Goal: Task Accomplishment & Management: Manage account settings

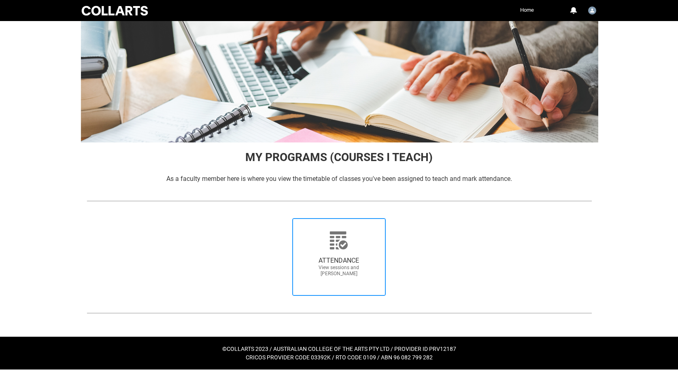
click at [342, 247] on icon at bounding box center [339, 241] width 18 height 18
click at [281, 218] on input "ATTENDANCE View sessions and [PERSON_NAME]" at bounding box center [281, 218] width 0 height 0
radio input "true"
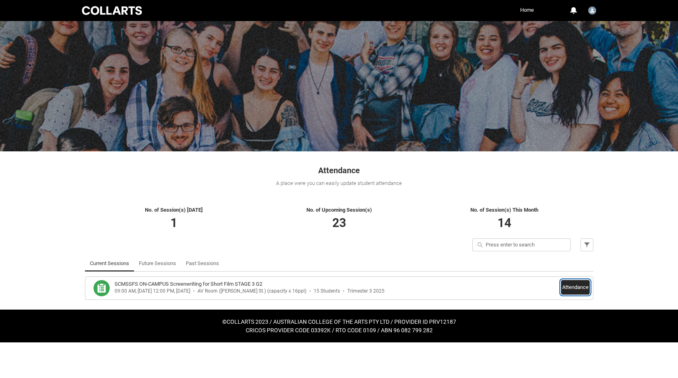
click at [570, 290] on button "Attendance" at bounding box center [575, 287] width 29 height 15
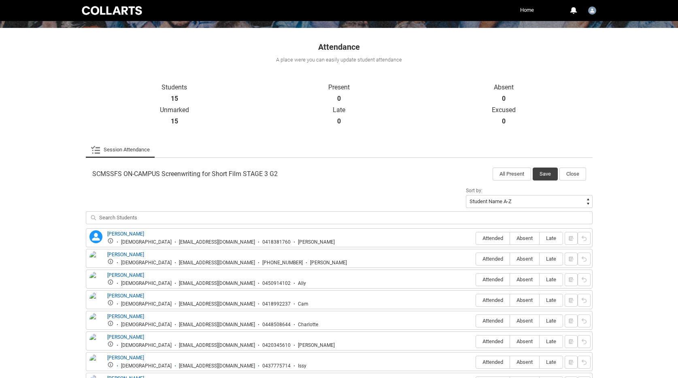
scroll to position [124, 0]
click at [488, 238] on span "Attended" at bounding box center [493, 238] width 34 height 6
click at [476, 238] on input "Attended" at bounding box center [476, 238] width 0 height 0
type lightning-radio-group "Attended"
radio input "true"
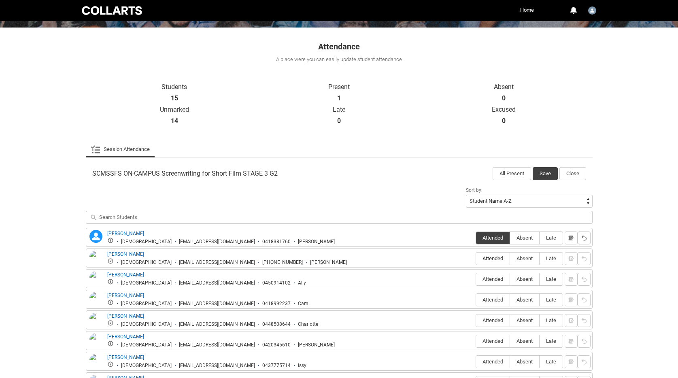
click at [487, 258] on span "Attended" at bounding box center [493, 259] width 34 height 6
click at [476, 258] on input "Attended" at bounding box center [476, 258] width 0 height 0
type lightning-radio-group "Attended"
radio input "true"
click at [527, 279] on span "Absent" at bounding box center [524, 279] width 29 height 6
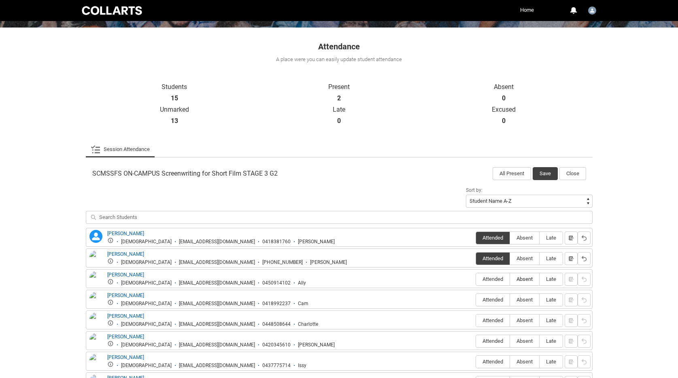
click at [510, 279] on input "Absent" at bounding box center [510, 279] width 0 height 0
type lightning-radio-group "Absent"
radio input "true"
click at [483, 301] on span "Attended" at bounding box center [493, 300] width 34 height 6
click at [476, 300] on input "Attended" at bounding box center [476, 300] width 0 height 0
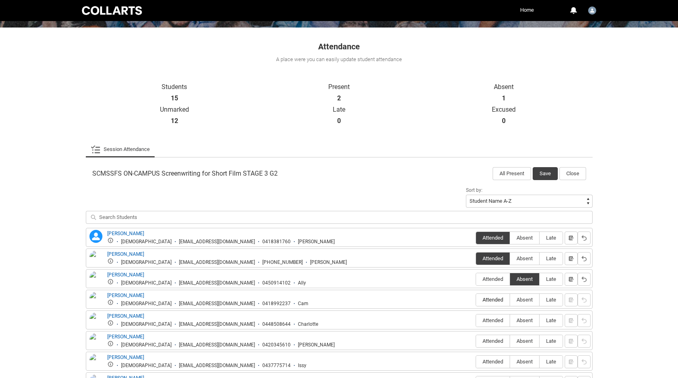
type lightning-radio-group "Attended"
radio input "true"
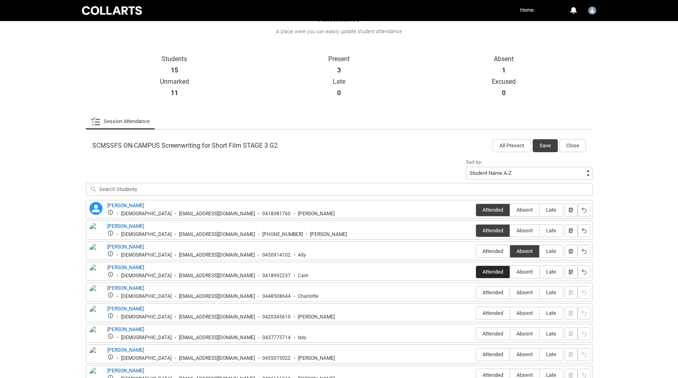
scroll to position [162, 0]
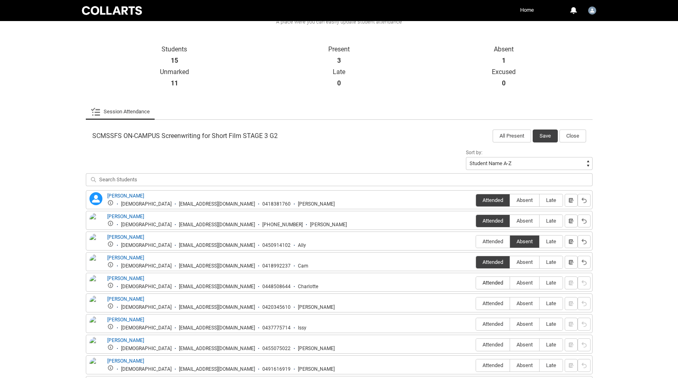
click at [487, 284] on span "Attended" at bounding box center [493, 283] width 34 height 6
click at [476, 283] on input "Attended" at bounding box center [476, 283] width 0 height 0
type lightning-radio-group "Attended"
radio input "true"
click at [487, 304] on span "Attended" at bounding box center [493, 303] width 34 height 6
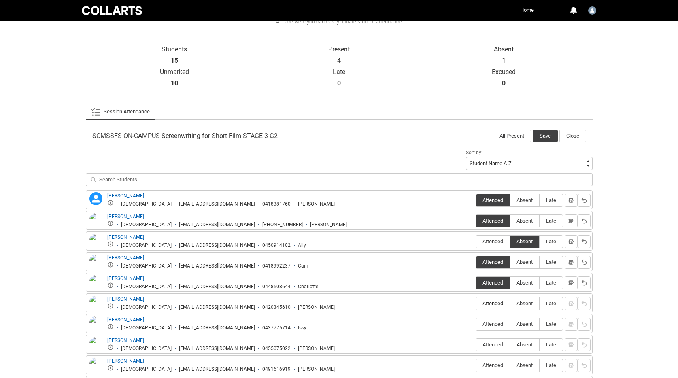
click at [476, 304] on input "Attended" at bounding box center [476, 303] width 0 height 0
type lightning-radio-group "Attended"
radio input "true"
click at [486, 326] on span "Attended" at bounding box center [493, 324] width 34 height 6
click at [476, 324] on input "Attended" at bounding box center [476, 324] width 0 height 0
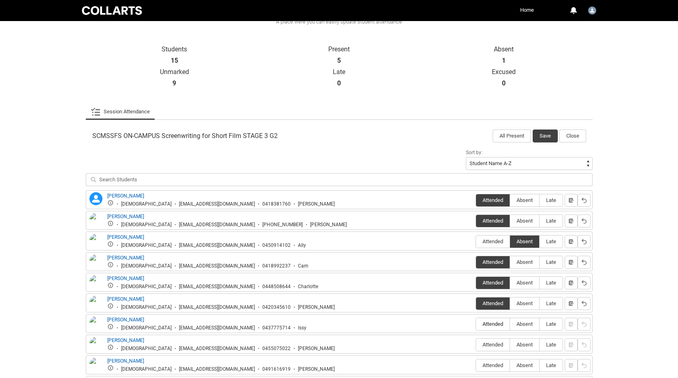
type lightning-radio-group "Attended"
radio input "true"
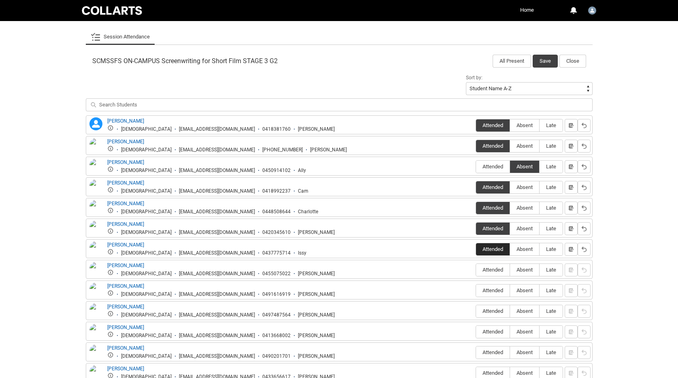
scroll to position [238, 0]
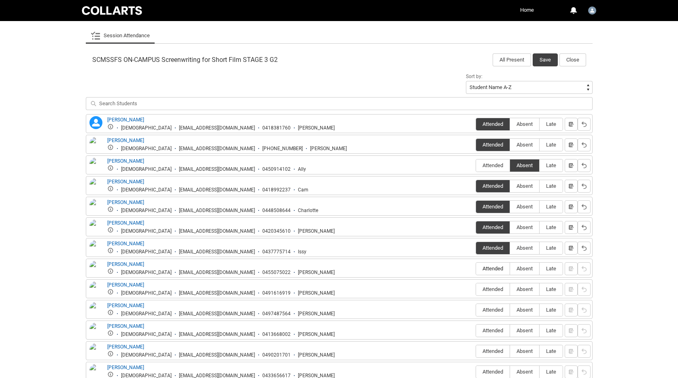
click at [494, 269] on span "Attended" at bounding box center [493, 269] width 34 height 6
click at [476, 269] on input "Attended" at bounding box center [476, 268] width 0 height 0
type lightning-radio-group "Attended"
radio input "true"
click at [552, 291] on span "Late" at bounding box center [551, 289] width 23 height 6
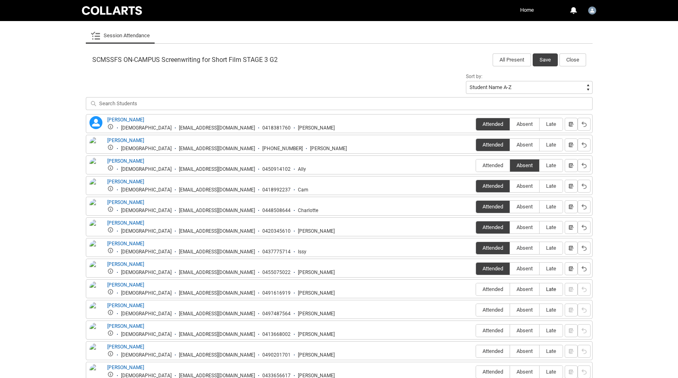
click at [540, 290] on input "Late" at bounding box center [539, 289] width 0 height 0
type lightning-radio-group "Late"
radio input "true"
click at [490, 312] on span "Attended" at bounding box center [493, 310] width 34 height 6
click at [476, 310] on input "Attended" at bounding box center [476, 310] width 0 height 0
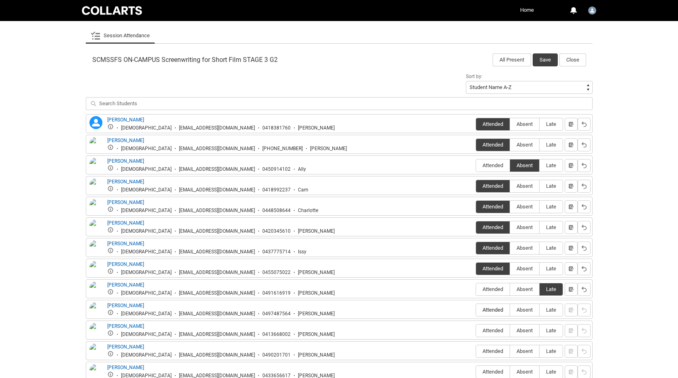
type lightning-radio-group "Attended"
radio input "true"
click at [488, 332] on span "Attended" at bounding box center [493, 331] width 34 height 6
click at [476, 331] on input "Attended" at bounding box center [476, 330] width 0 height 0
type lightning-radio-group "Attended"
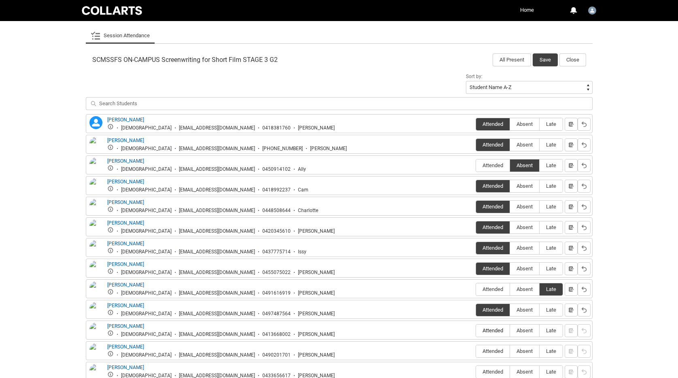
radio input "true"
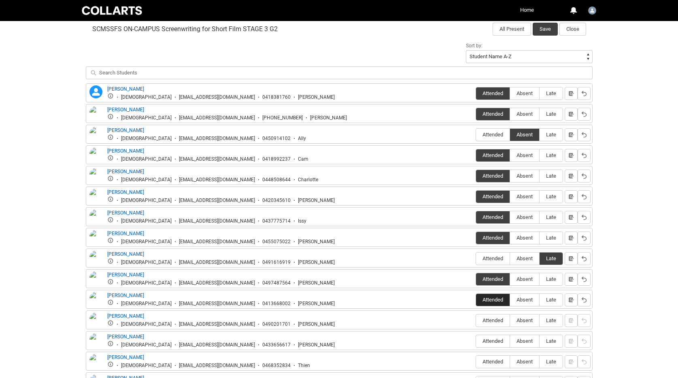
scroll to position [270, 0]
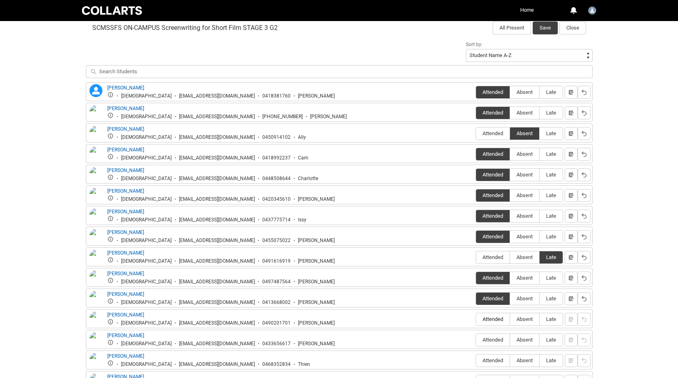
click at [490, 324] on label "Attended" at bounding box center [493, 319] width 34 height 13
click at [476, 320] on input "Attended" at bounding box center [476, 319] width 0 height 0
type lightning-radio-group "Attended"
radio input "true"
click at [492, 342] on span "Attended" at bounding box center [493, 340] width 34 height 6
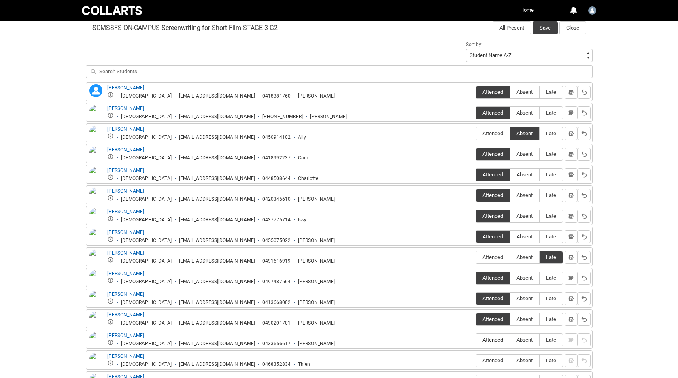
click at [476, 340] on input "Attended" at bounding box center [476, 340] width 0 height 0
type lightning-radio-group "Attended"
radio input "true"
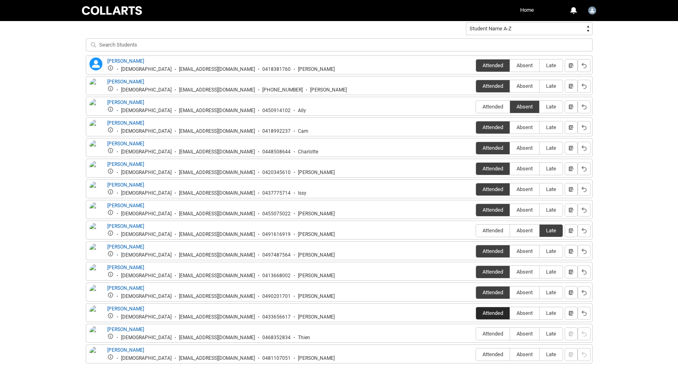
scroll to position [298, 0]
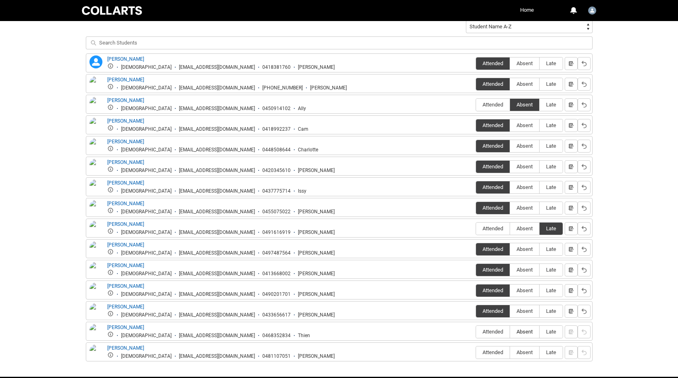
click at [522, 334] on span "Absent" at bounding box center [524, 332] width 29 height 6
click at [510, 332] on input "Absent" at bounding box center [510, 332] width 0 height 0
type lightning-radio-group "Absent"
radio input "true"
click at [494, 356] on span "Attended" at bounding box center [493, 352] width 34 height 6
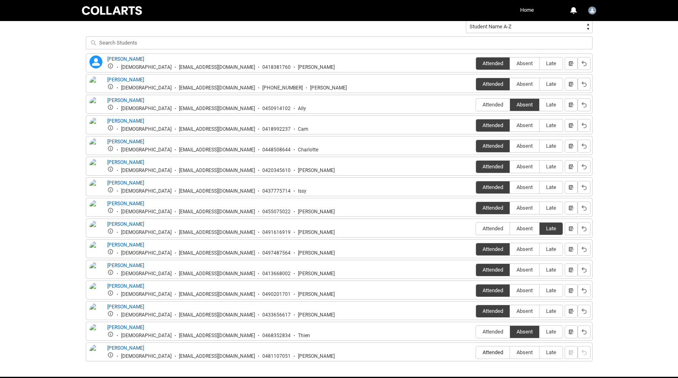
click at [476, 353] on input "Attended" at bounding box center [476, 352] width 0 height 0
type lightning-radio-group "Attended"
radio input "true"
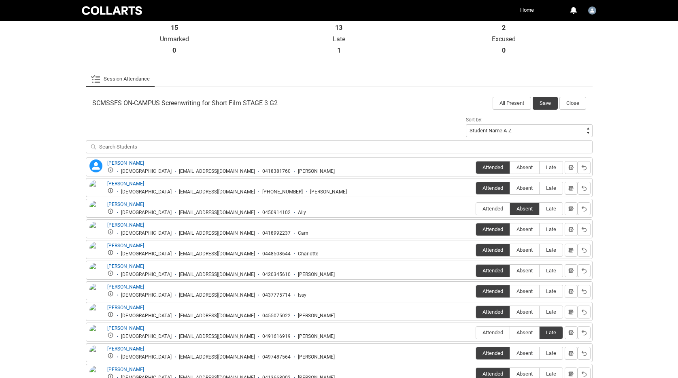
scroll to position [0, 0]
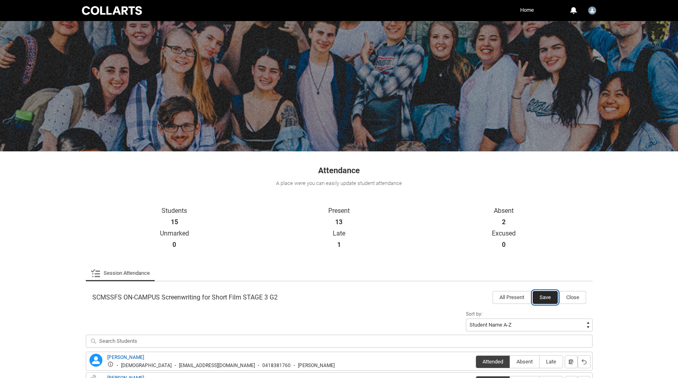
click at [542, 293] on button "Save" at bounding box center [545, 297] width 25 height 13
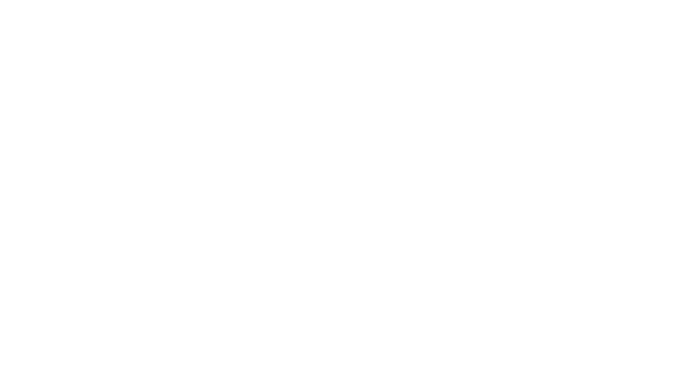
click at [202, 0] on html "Loading × Sorry to interrupt CSS Error Refresh" at bounding box center [339, 0] width 678 height 0
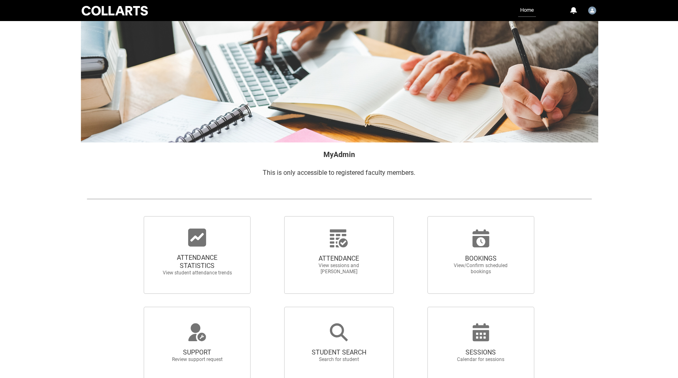
click at [202, 247] on span "ATTENDANCE STATISTICS View student attendance trends" at bounding box center [197, 264] width 78 height 35
click at [130, 216] on input "ATTENDANCE STATISTICS View student attendance trends" at bounding box center [130, 216] width 0 height 0
radio input "true"
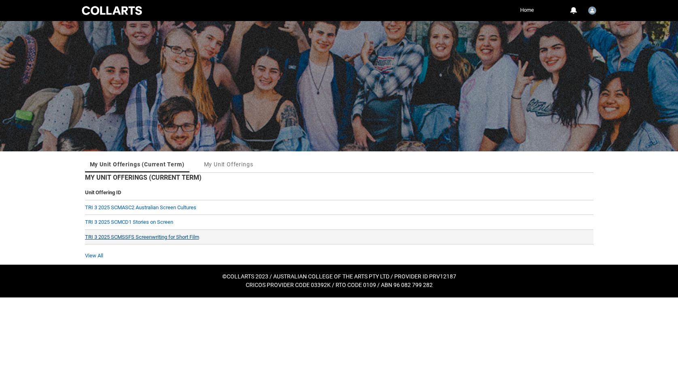
click at [155, 236] on link "TRI 3 2025 SCMSSFS Screenwriting for Short Film" at bounding box center [142, 237] width 114 height 6
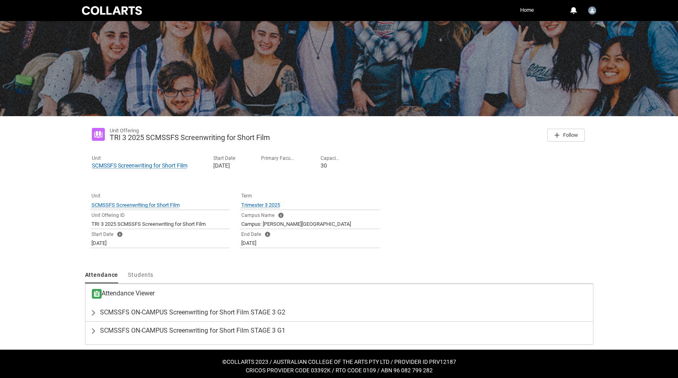
scroll to position [40, 0]
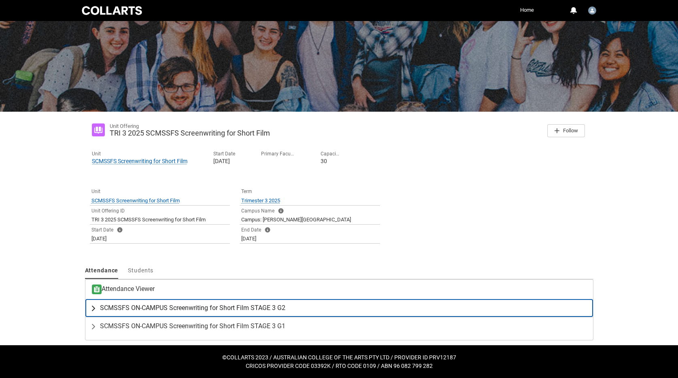
click at [260, 309] on span "SCMSSFS ON-CAMPUS Screenwriting for Short Film STAGE 3 G2" at bounding box center [192, 308] width 185 height 8
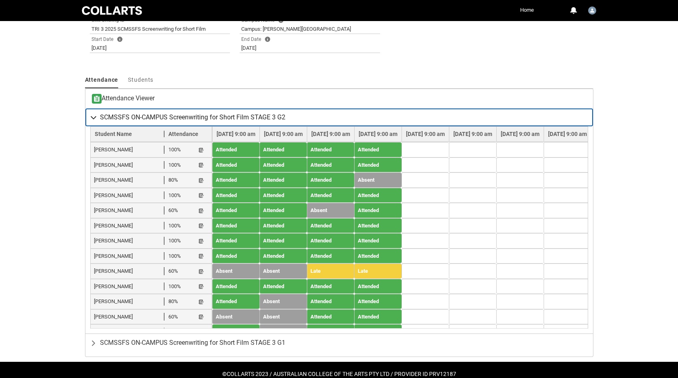
scroll to position [232, 0]
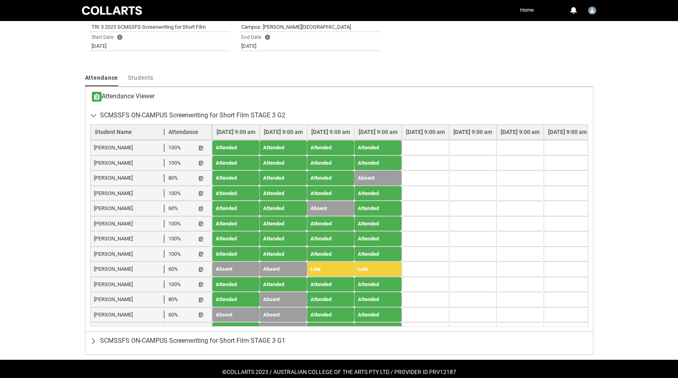
click at [202, 343] on lightning-primitive-icon "button" at bounding box center [201, 346] width 6 height 6
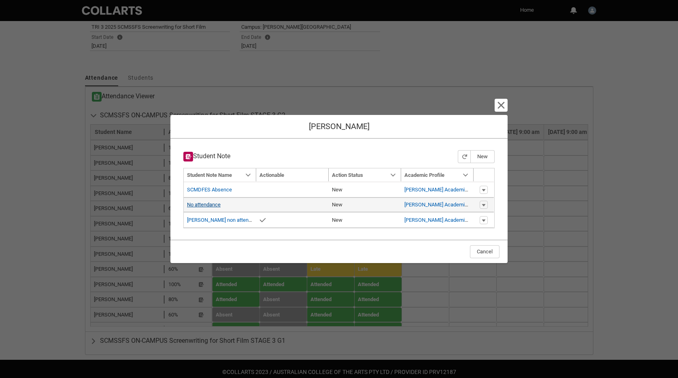
click at [215, 207] on link "No attendance" at bounding box center [204, 205] width 34 height 6
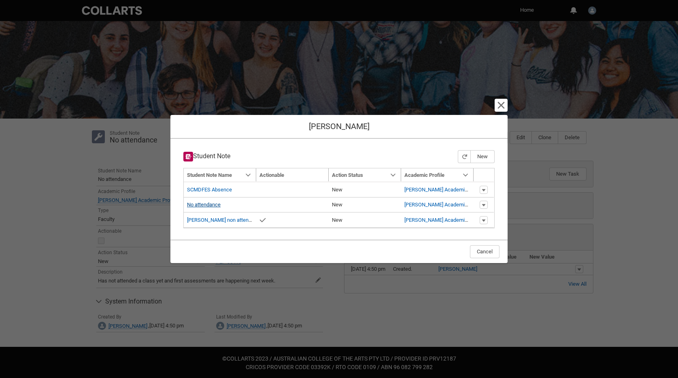
scroll to position [34, 0]
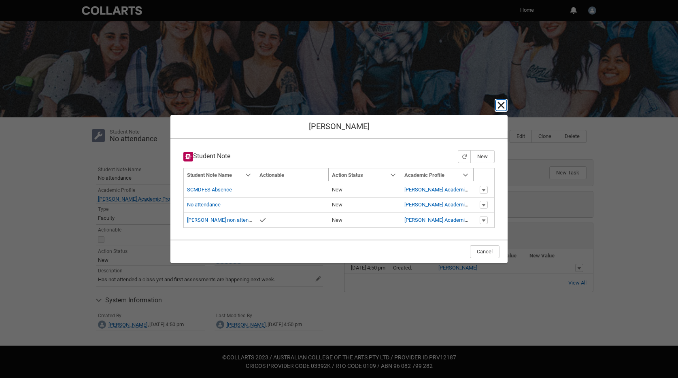
click at [502, 107] on lightning-primitive-icon "button" at bounding box center [501, 105] width 10 height 10
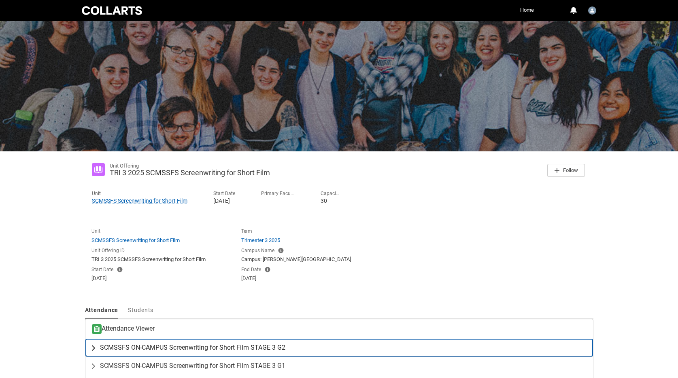
click at [228, 347] on span "SCMSSFS ON-CAMPUS Screenwriting for Short Film STAGE 3 G2" at bounding box center [192, 348] width 185 height 8
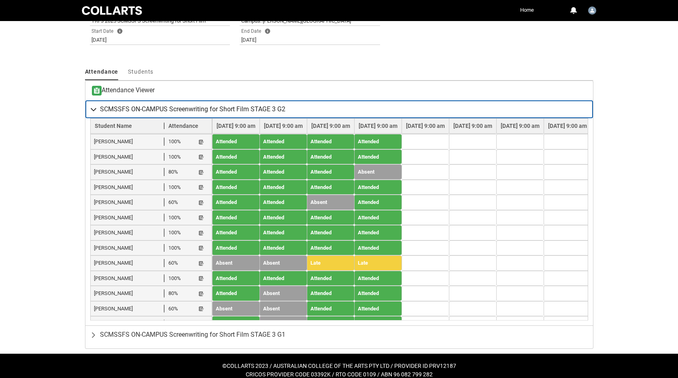
scroll to position [247, 0]
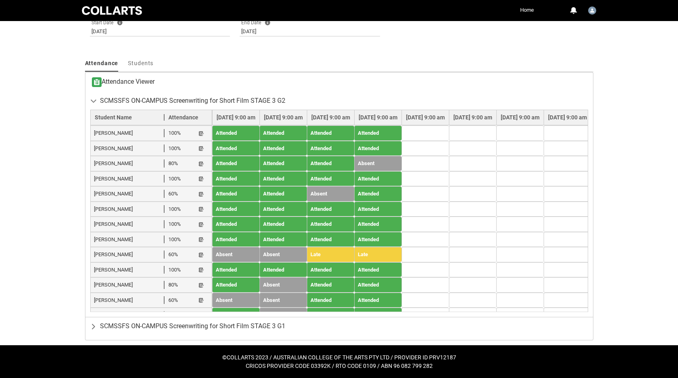
click at [202, 328] on lightning-primitive-icon "button" at bounding box center [201, 331] width 6 height 6
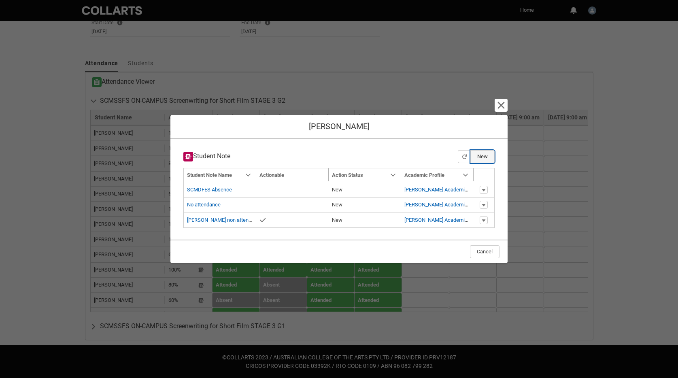
click at [486, 155] on button "New" at bounding box center [483, 156] width 24 height 13
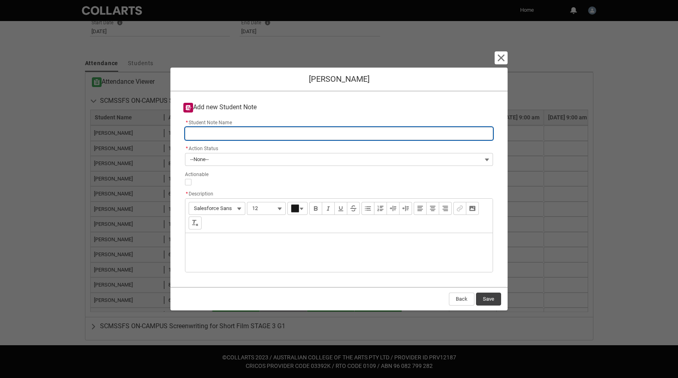
click at [212, 137] on input "* Student Note Name" at bounding box center [339, 133] width 308 height 13
type lightning-primitive-input-simple "A"
type input "A"
type lightning-primitive-input-simple "At"
type input "At"
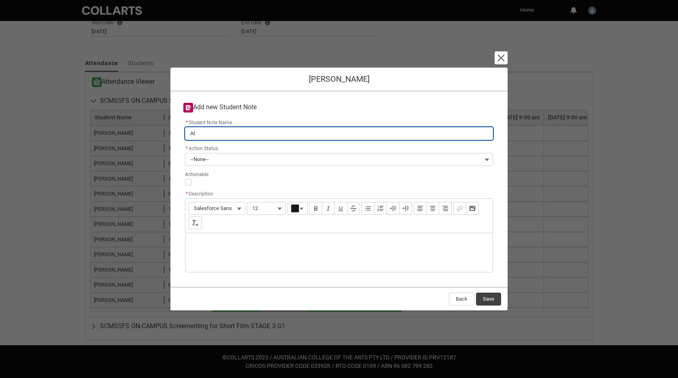
type lightning-primitive-input-simple "Att"
type input "Att"
type lightning-primitive-input-simple "Atte"
type input "Atte"
type lightning-primitive-input-simple "Atten"
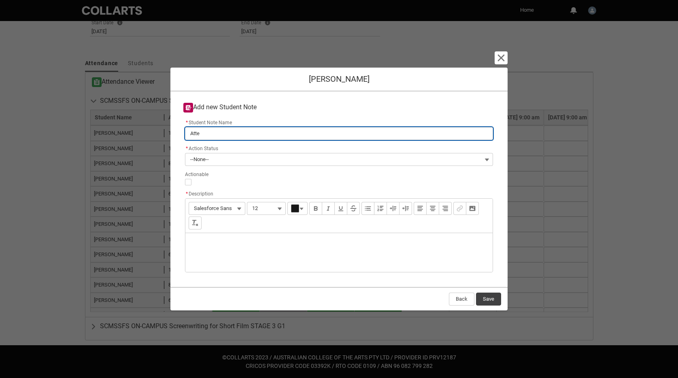
type input "Atten"
type lightning-primitive-input-simple "Attend"
type input "Attend"
type lightning-primitive-input-simple "Attenda"
type input "Attenda"
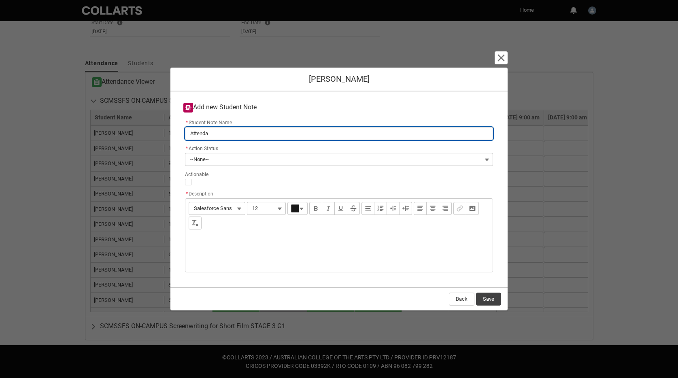
type lightning-primitive-input-simple "Attendan"
type input "Attendan"
type lightning-primitive-input-simple "Attenda"
type input "Attenda"
type lightning-primitive-input-simple "Attend"
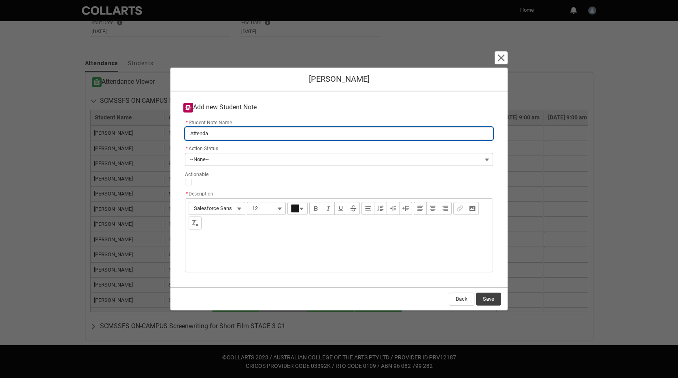
type input "Attend"
type lightning-primitive-input-simple "Atten"
type input "Atten"
type lightning-primitive-input-simple "Atte"
type input "Atte"
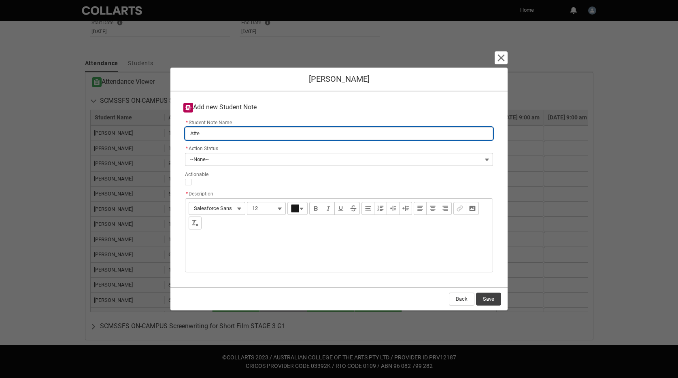
type lightning-primitive-input-simple "Att"
type input "Att"
type lightning-primitive-input-simple "At"
type input "At"
type lightning-primitive-input-simple "A"
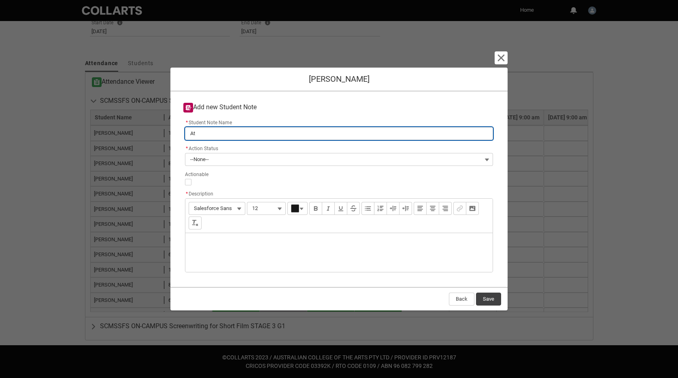
type input "A"
type lightning-primitive-input-simple "I"
type input "I"
type lightning-primitive-input-simple "Im"
type input "Im"
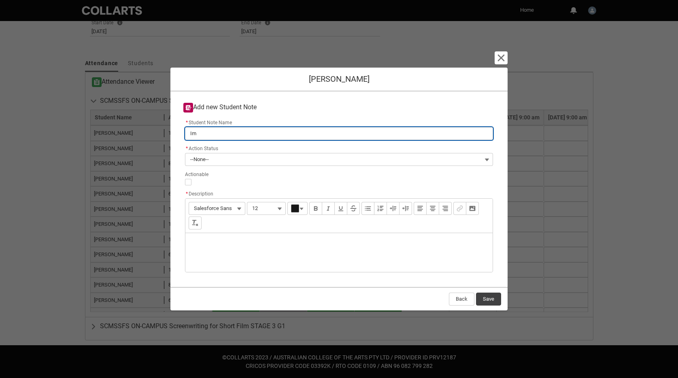
type lightning-primitive-input-simple "Imm"
type input "Imm"
type lightning-primitive-input-simple "Imme"
type input "Imme"
type lightning-primitive-input-simple "Immed"
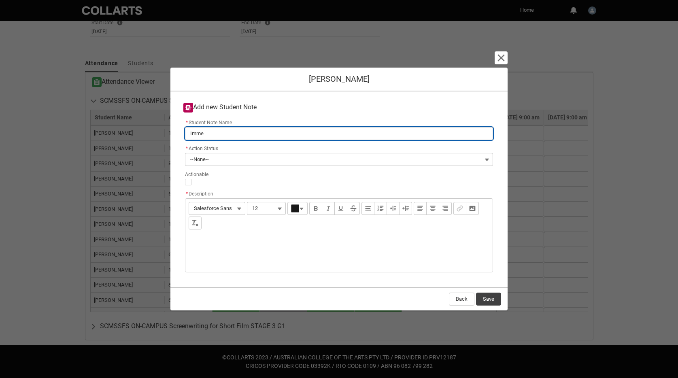
type input "Immed"
type lightning-primitive-input-simple "Immedi"
type input "Immedi"
type lightning-primitive-input-simple "Immedia"
type input "Immedia"
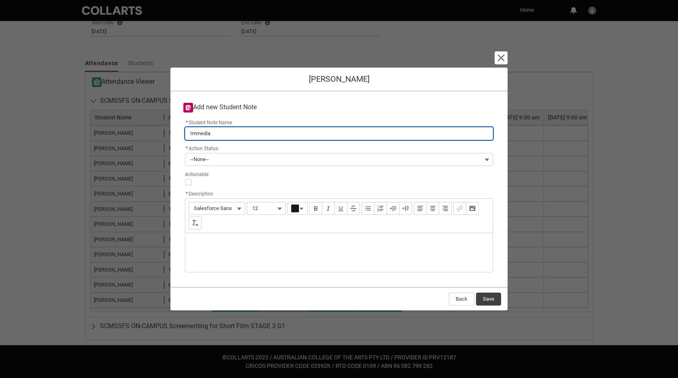
type lightning-primitive-input-simple "Immediat"
type input "Immediat"
type lightning-primitive-input-simple "Immediate"
type input "Immediate"
type lightning-primitive-input-simple "Immediate"
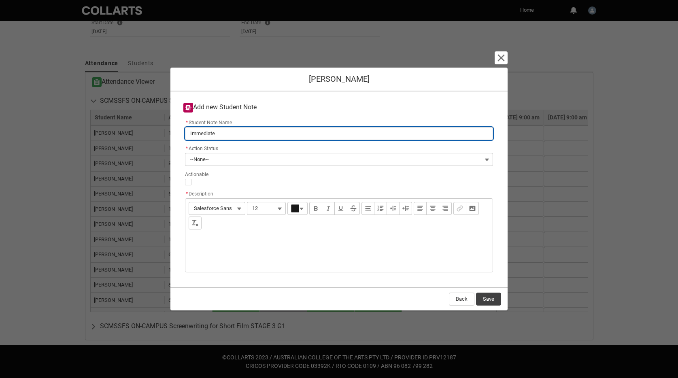
type input "Immediate"
type lightning-primitive-input-simple "Immediate"
type input "Immediate"
type lightning-primitive-input-simple "Immediate"
type input "Immediate"
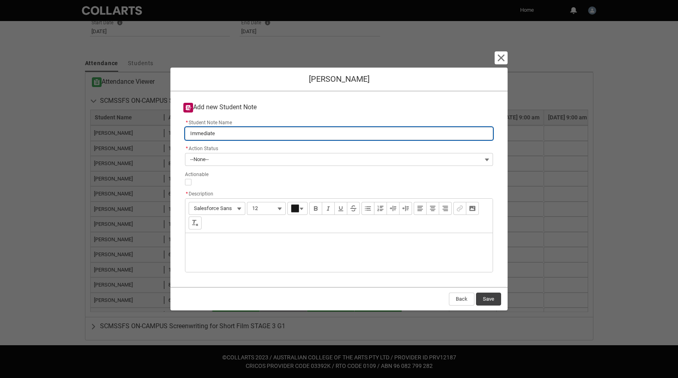
type lightning-primitive-input-simple "Immediate F"
type input "Immediate F"
type lightning-primitive-input-simple "Immediate Fo"
type input "Immediate Fo"
type lightning-primitive-input-simple "Immediate Fol"
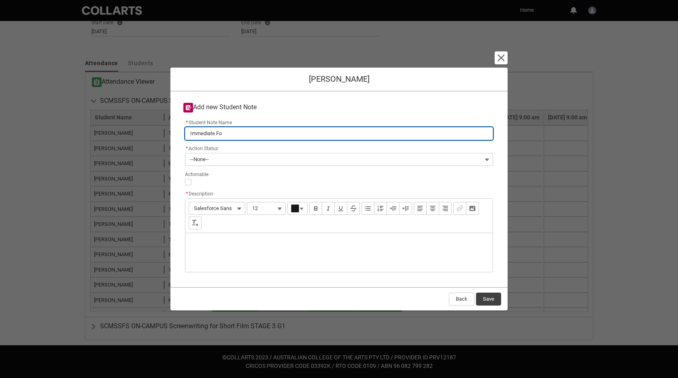
type input "Immediate Fol"
type lightning-primitive-input-simple "Immediate Foll"
type input "Immediate Foll"
type lightning-primitive-input-simple "Immediate Follo"
type input "Immediate Follo"
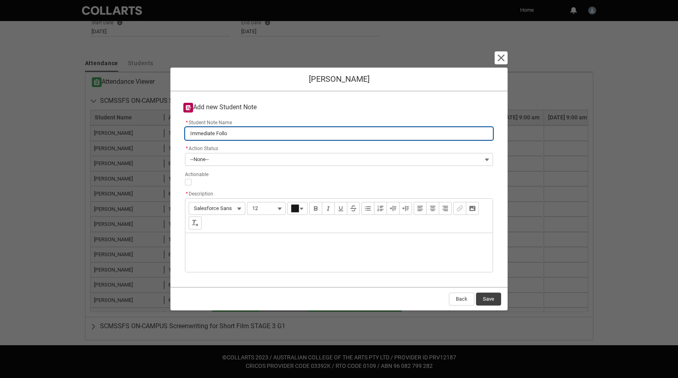
type lightning-primitive-input-simple "Immediate Follow"
type input "Immediate Follow"
type lightning-primitive-input-simple "Immediate Follow"
type input "Immediate Follow"
type lightning-primitive-input-simple "Immediate Follow u"
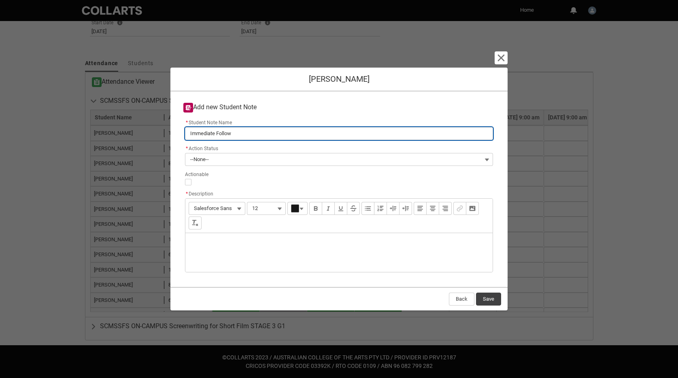
type input "Immediate Follow u"
type lightning-primitive-input-simple "Immediate Follow up"
type input "Immediate Follow up"
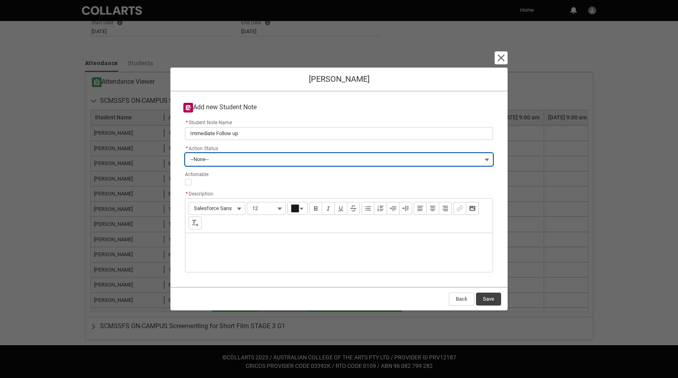
click at [206, 157] on span "--None--" at bounding box center [199, 159] width 19 height 12
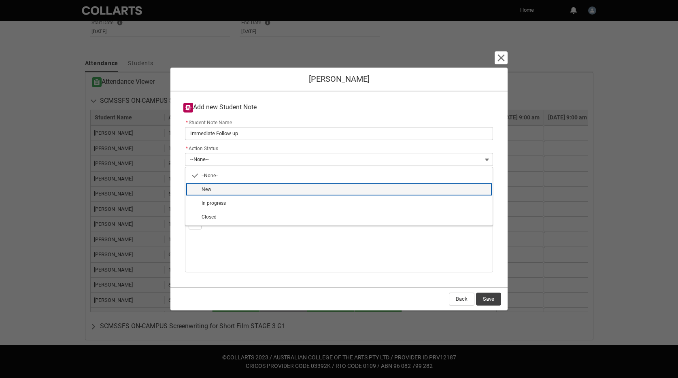
click at [210, 190] on span "New" at bounding box center [207, 190] width 10 height 6
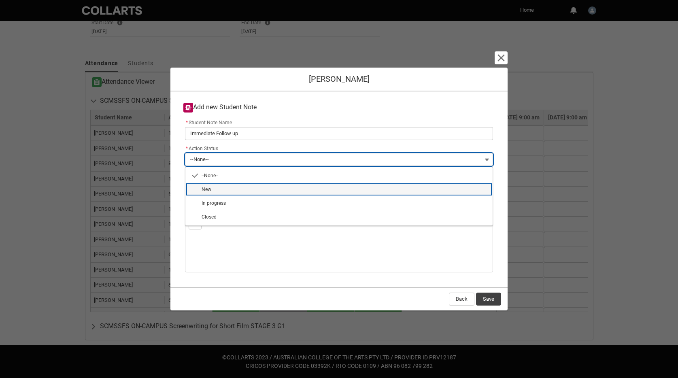
type lightning-combobox "New"
type lightning-picklist "New"
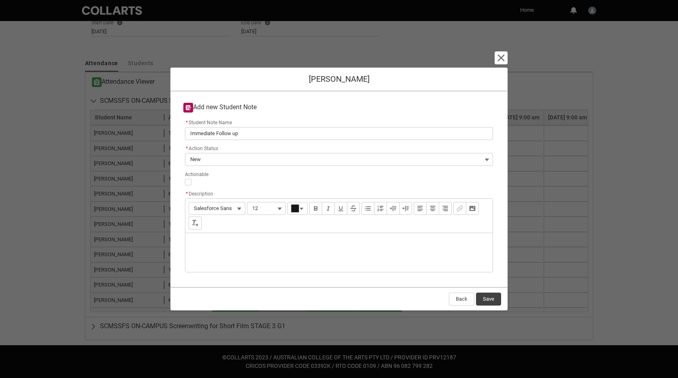
click at [202, 243] on div "Description" at bounding box center [338, 252] width 307 height 39
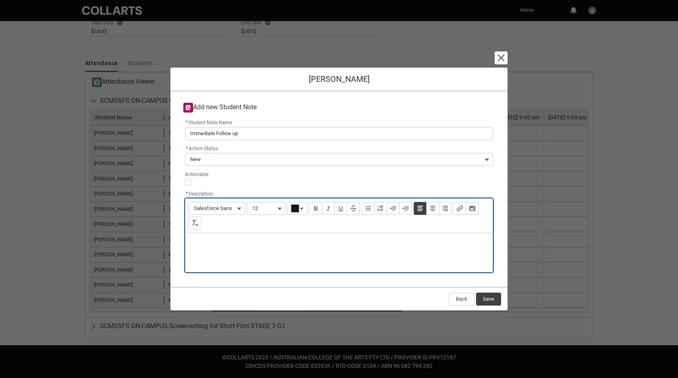
type lightning-input-rich-text "<p>T</p>"
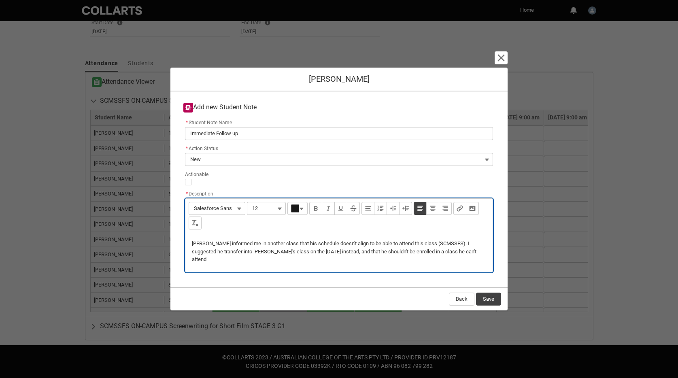
type lightning-input-rich-text "<p>Thien informed me in another class that his schedule doesn't align to be abl…"
click at [488, 299] on button "Save" at bounding box center [488, 299] width 25 height 13
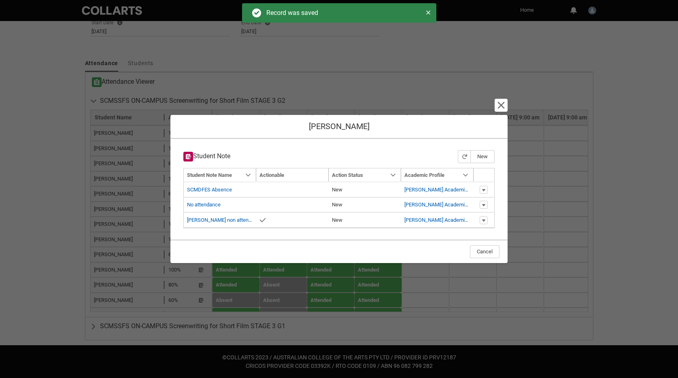
type input "179"
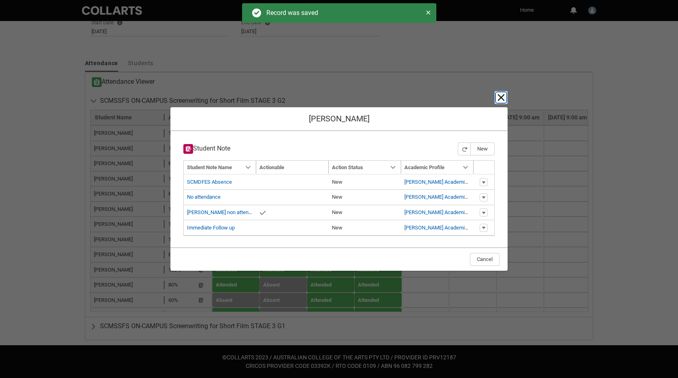
click at [500, 99] on lightning-primitive-icon "button" at bounding box center [501, 98] width 10 height 10
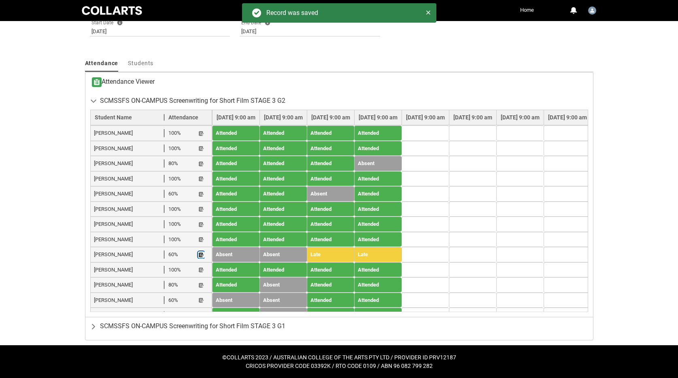
click at [204, 252] on lightning-primitive-icon "button" at bounding box center [201, 255] width 6 height 6
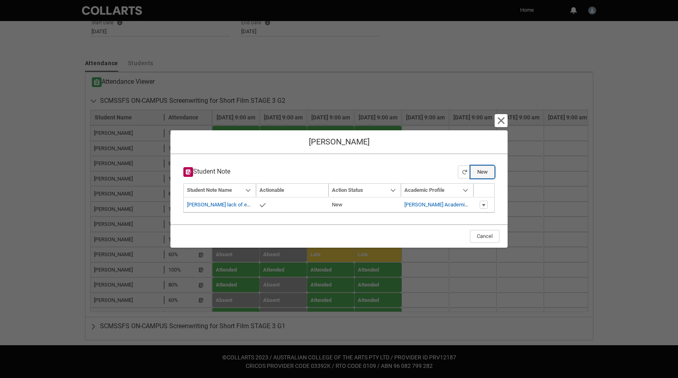
click at [481, 175] on button "New" at bounding box center [483, 172] width 24 height 13
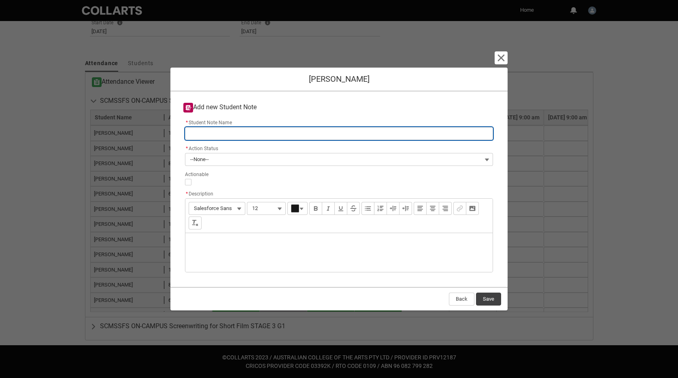
click at [219, 128] on input "* Student Note Name" at bounding box center [339, 133] width 308 height 13
type lightning-primitive-input-simple "N"
type input "N"
type lightning-primitive-input-simple "No"
type input "No"
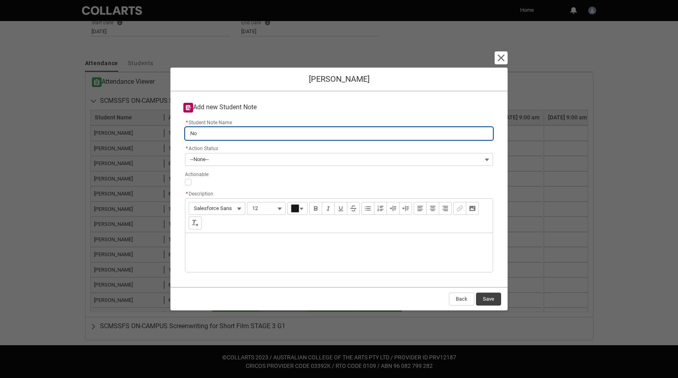
type lightning-primitive-input-simple "No"
type input "No"
type lightning-primitive-input-simple "No a"
type input "No a"
type lightning-primitive-input-simple "No as"
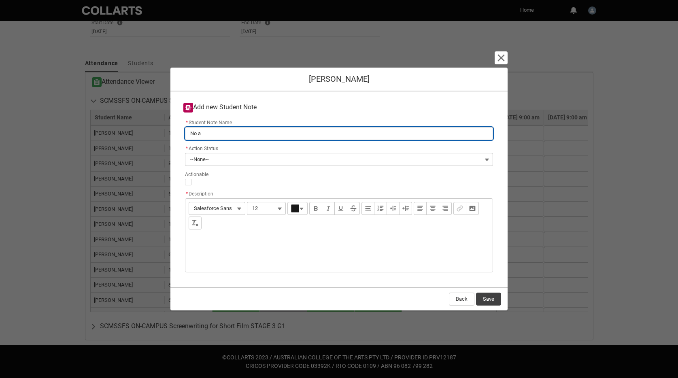
type input "No as"
type lightning-primitive-input-simple "No ass"
type input "No ass"
type lightning-primitive-input-simple "No asse"
type input "No asse"
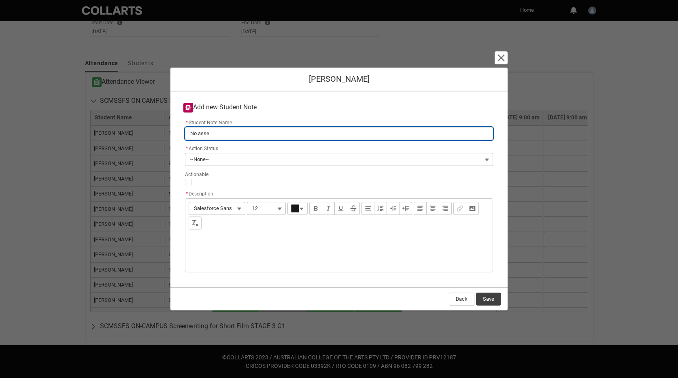
type lightning-primitive-input-simple "No asses"
type input "No asses"
type lightning-primitive-input-simple "No assess"
type input "No assess"
type lightning-primitive-input-simple "No assessm"
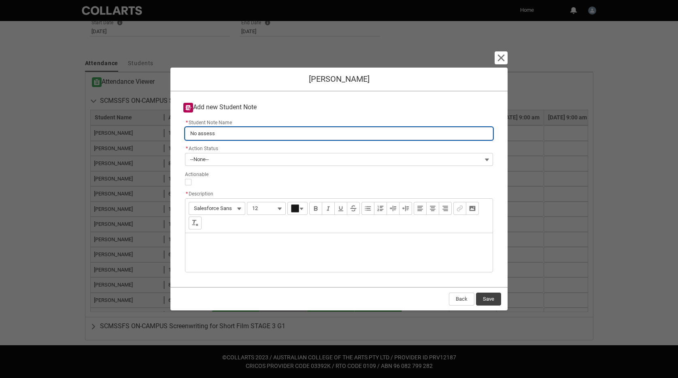
type input "No assessm"
type lightning-primitive-input-simple "No assessmn"
type input "No assessmn"
type lightning-primitive-input-simple "No assessmne"
type input "No assessmne"
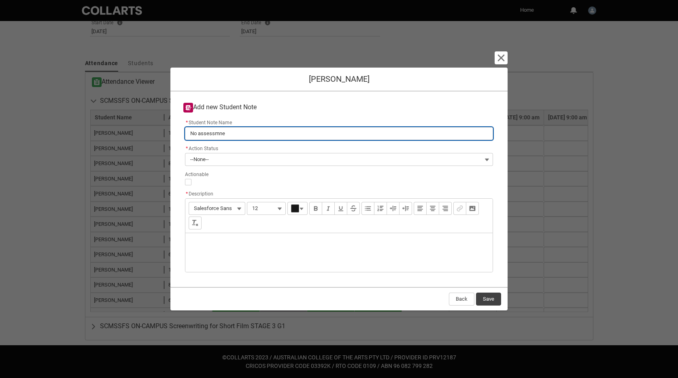
type lightning-primitive-input-simple "No assessmnet"
type input "No assessmnet"
type lightning-primitive-input-simple "No assessmnet"
type input "No assessmnet"
type lightning-primitive-input-simple "No assessmnet"
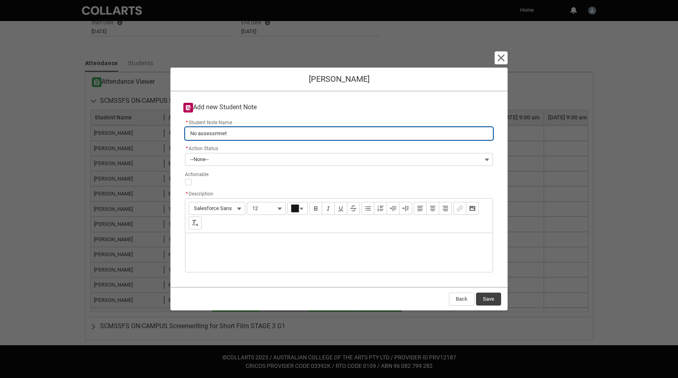
type input "No assessmnet"
type lightning-primitive-input-simple "No assessmne"
type input "No assessmne"
type lightning-primitive-input-simple "No assessmn"
type input "No assessmn"
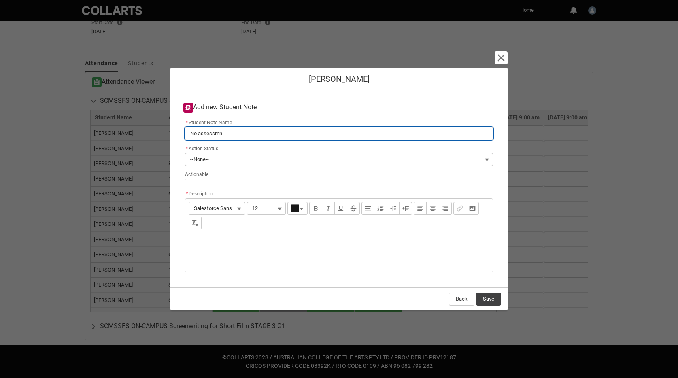
type lightning-primitive-input-simple "No assessm"
type input "No assessm"
type lightning-primitive-input-simple "No assessme"
type input "No assessme"
type lightning-primitive-input-simple "No assessmen"
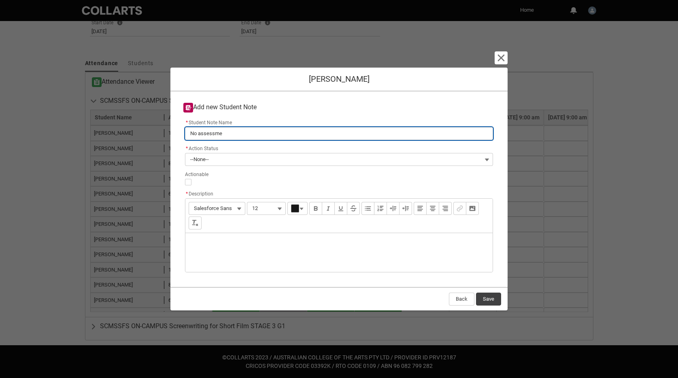
type input "No assessmen"
type lightning-primitive-input-simple "No assessment"
type input "No assessment"
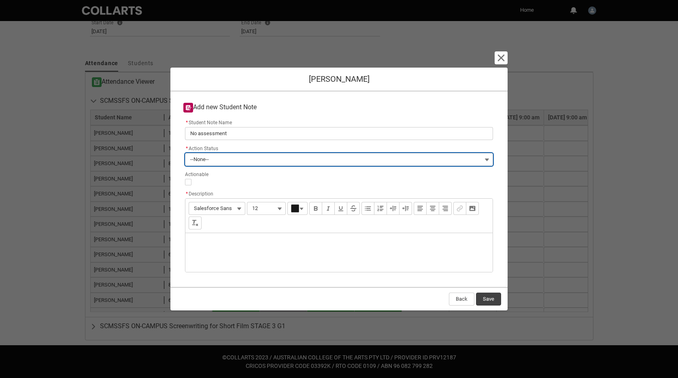
click at [220, 160] on button "--None--" at bounding box center [339, 159] width 308 height 13
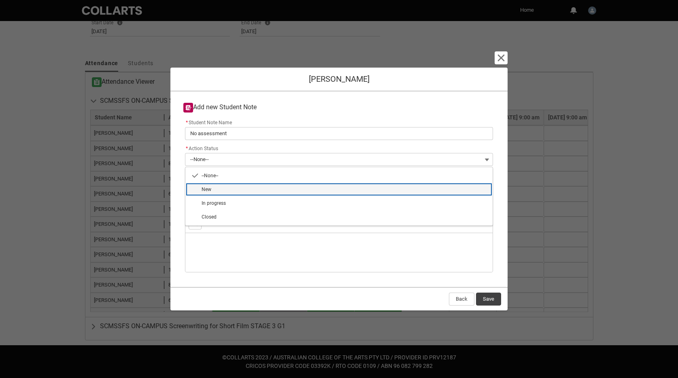
click at [212, 191] on span "New" at bounding box center [345, 189] width 286 height 7
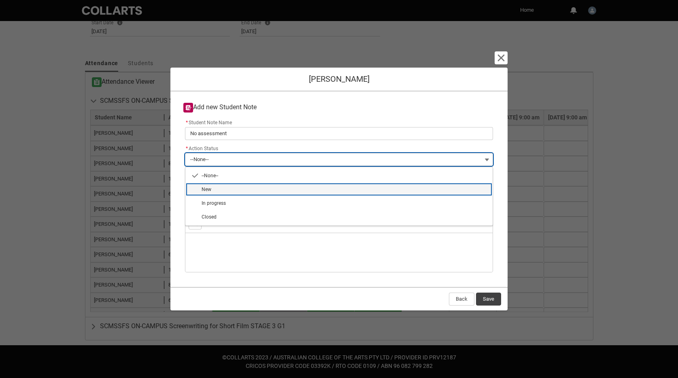
type lightning-combobox "New"
type lightning-picklist "New"
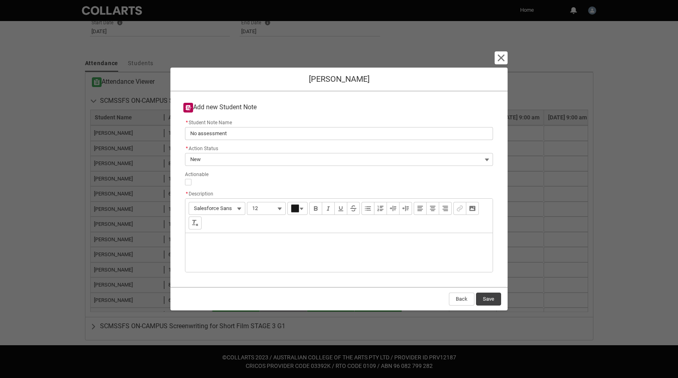
click at [205, 242] on div "Description" at bounding box center [338, 252] width 307 height 39
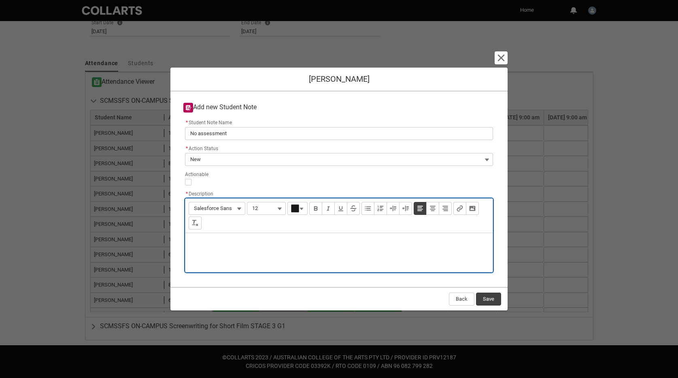
type lightning-input-rich-text "<p>L</p>"
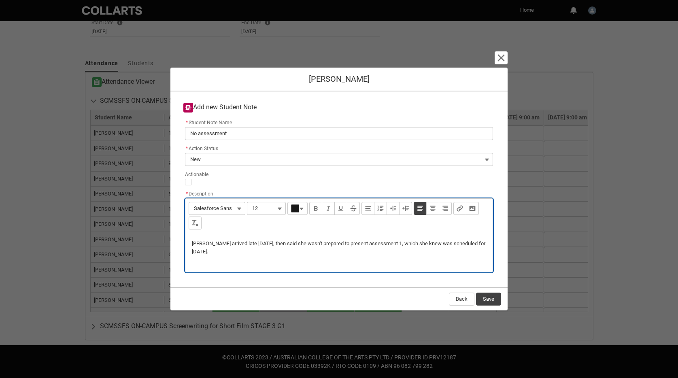
click at [244, 245] on p "Lucy arrived late today, then said she wasn't prepared to present assessment 1,…" at bounding box center [339, 248] width 294 height 16
click at [477, 242] on p "Lucy arrived late, then said she wasn't prepared to present assessment 1, which…" at bounding box center [339, 248] width 294 height 16
type lightning-input-rich-text "<p>Lucy arrived late, then said she wasn't prepared to present assessment 1, wh…"
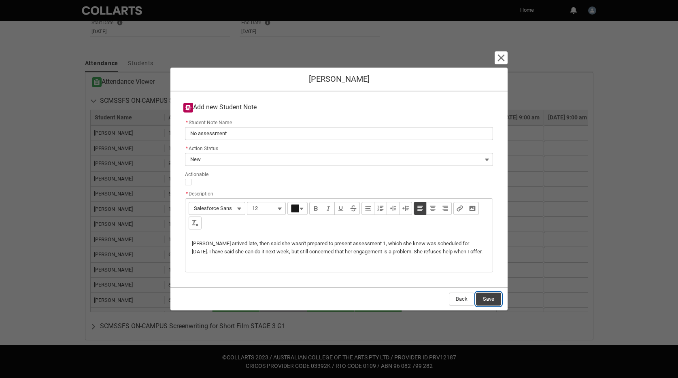
click at [495, 300] on button "Save" at bounding box center [488, 299] width 25 height 13
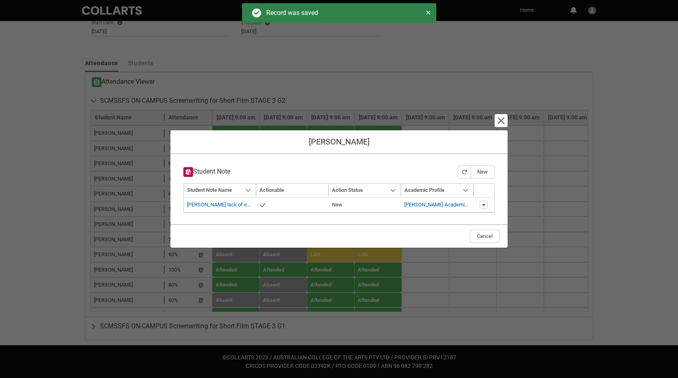
type input "179"
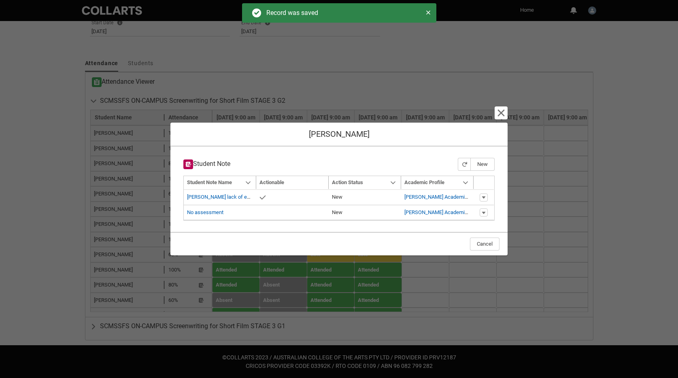
click at [569, 60] on section "Cancel and close Lucy Ryan Student Note New Navigation Mode Action Mode Sort by…" at bounding box center [339, 189] width 678 height 378
